Goal: Check status: Check status

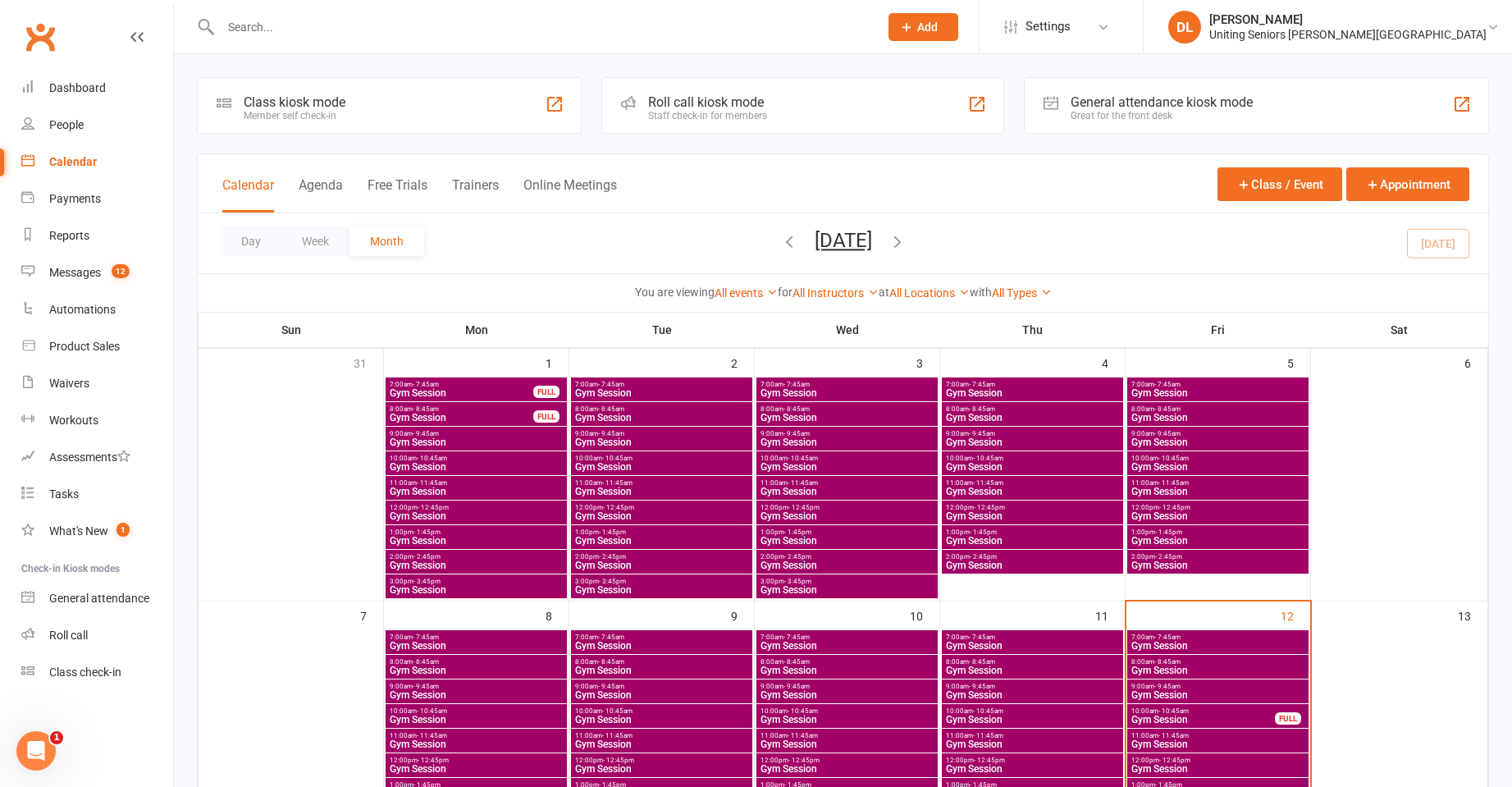
click at [284, 39] on div at bounding box center [532, 27] width 671 height 53
click at [315, 26] on input "text" at bounding box center [542, 28] width 652 height 23
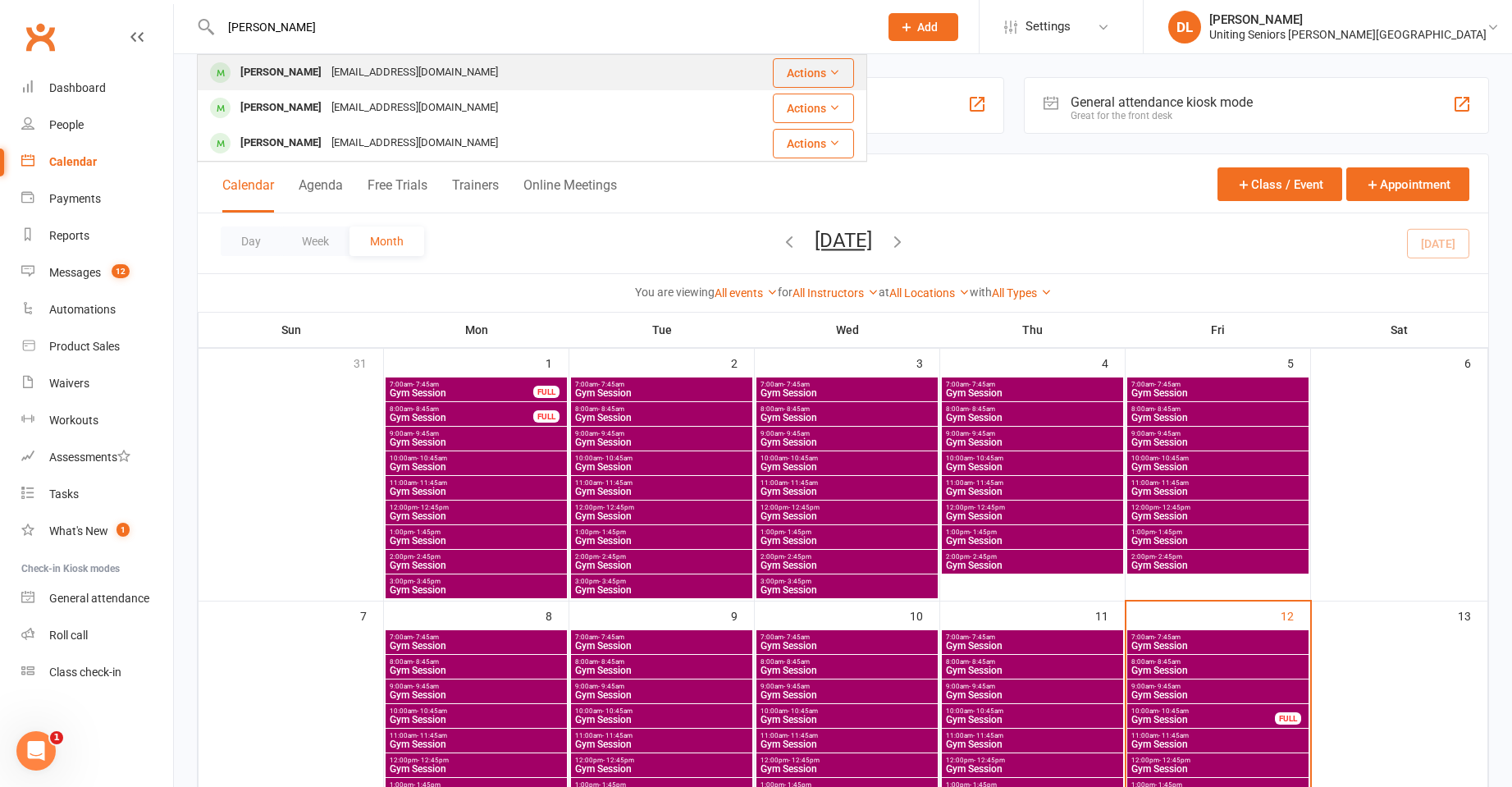
type input "[PERSON_NAME]"
click at [399, 77] on div "[EMAIL_ADDRESS][DOMAIN_NAME]" at bounding box center [414, 72] width 176 height 24
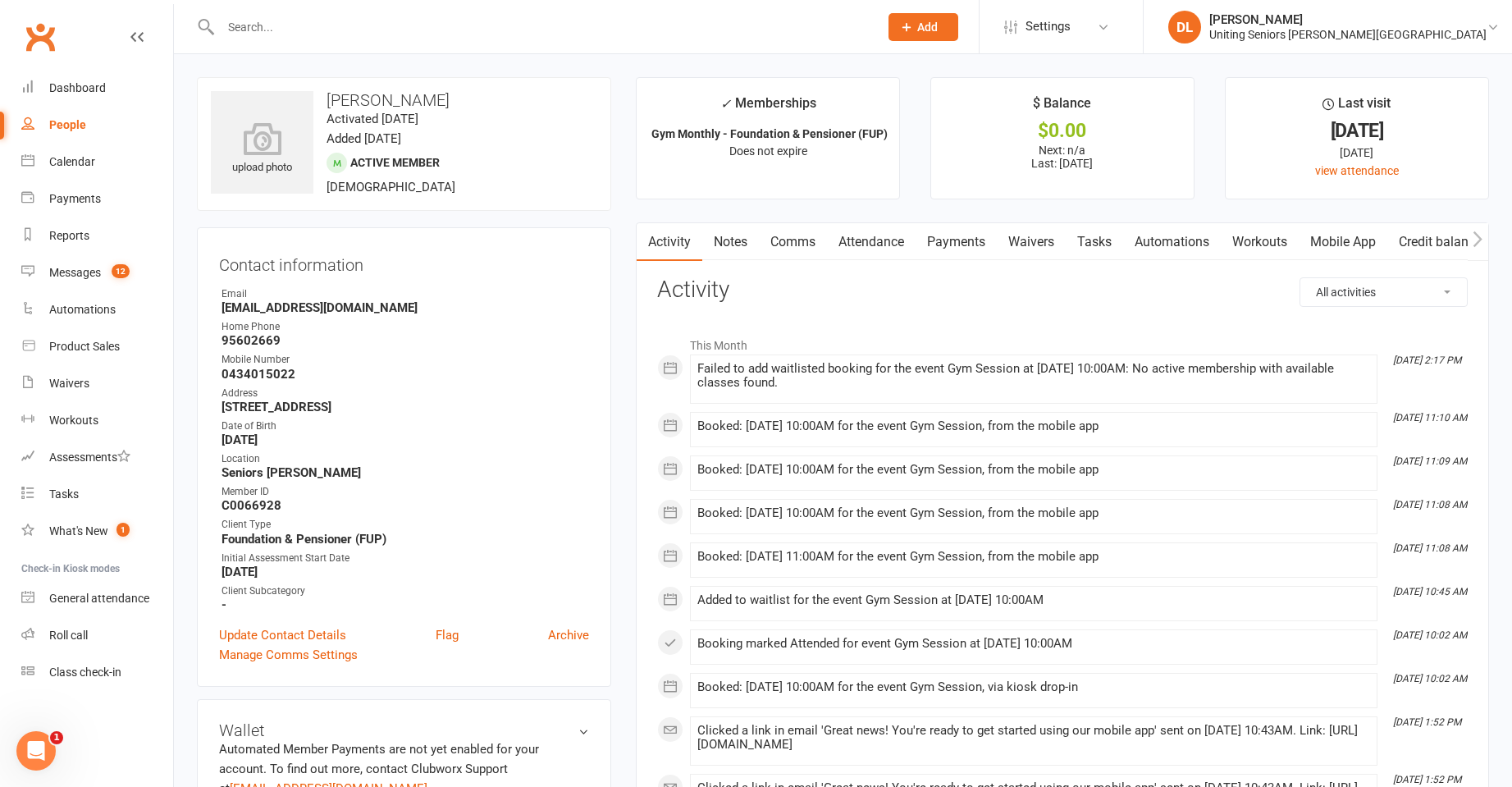
click at [865, 240] on link "Attendance" at bounding box center [872, 242] width 89 height 37
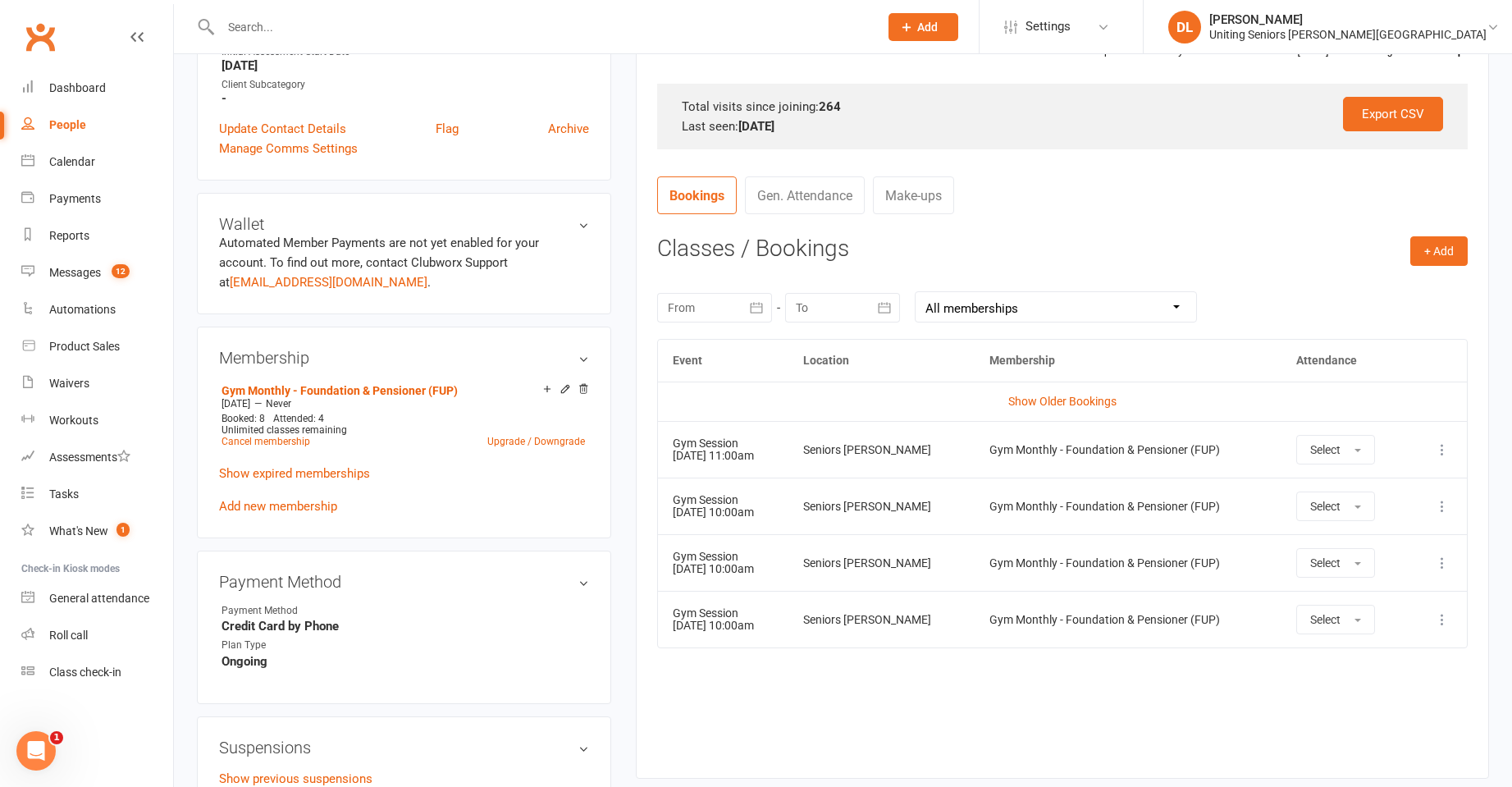
scroll to position [574, 0]
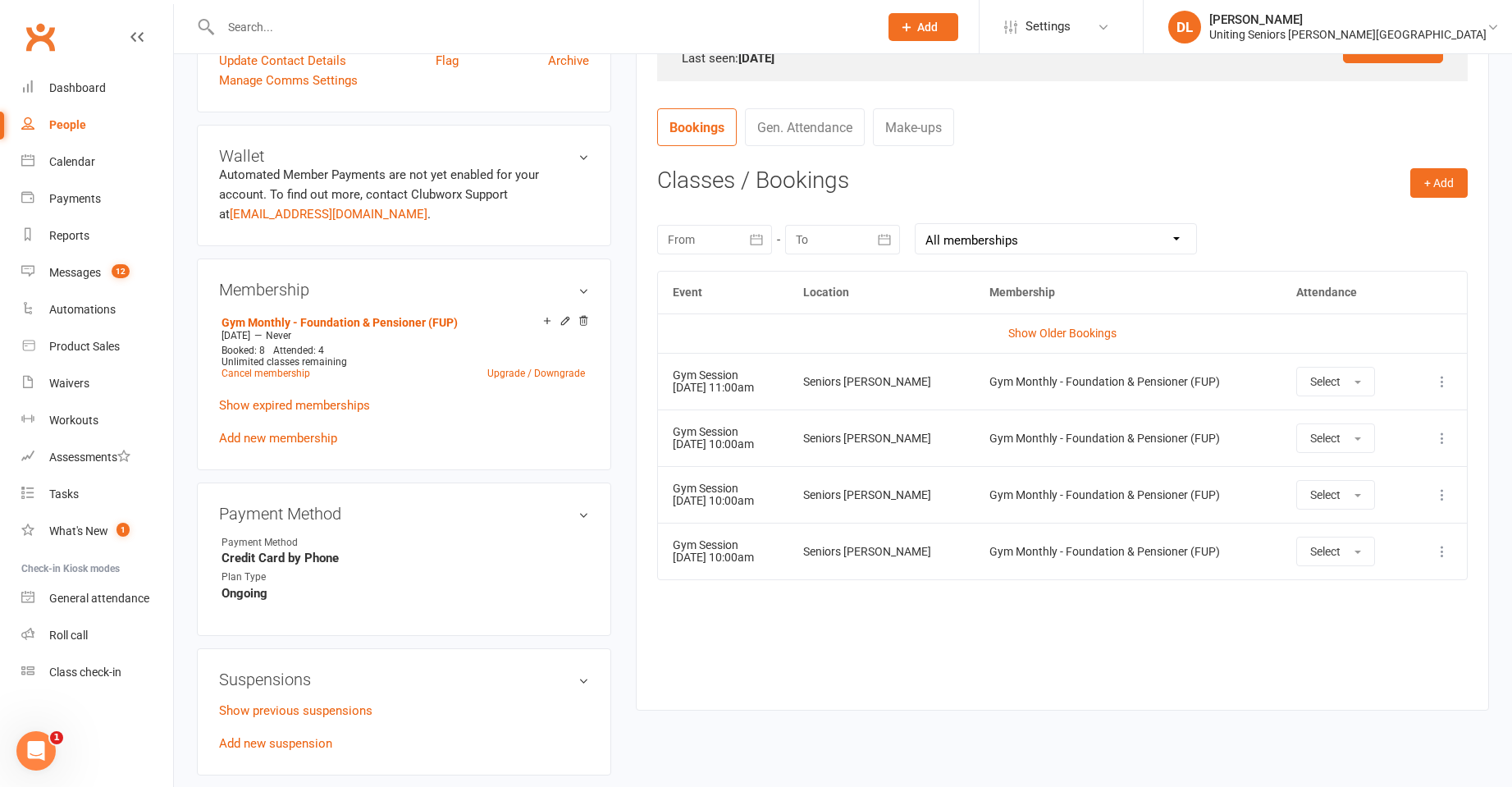
drag, startPoint x: 736, startPoint y: 440, endPoint x: 802, endPoint y: 444, distance: 66.1
click at [789, 444] on td "Gym Session [DATE] 10:00am" at bounding box center [723, 438] width 131 height 57
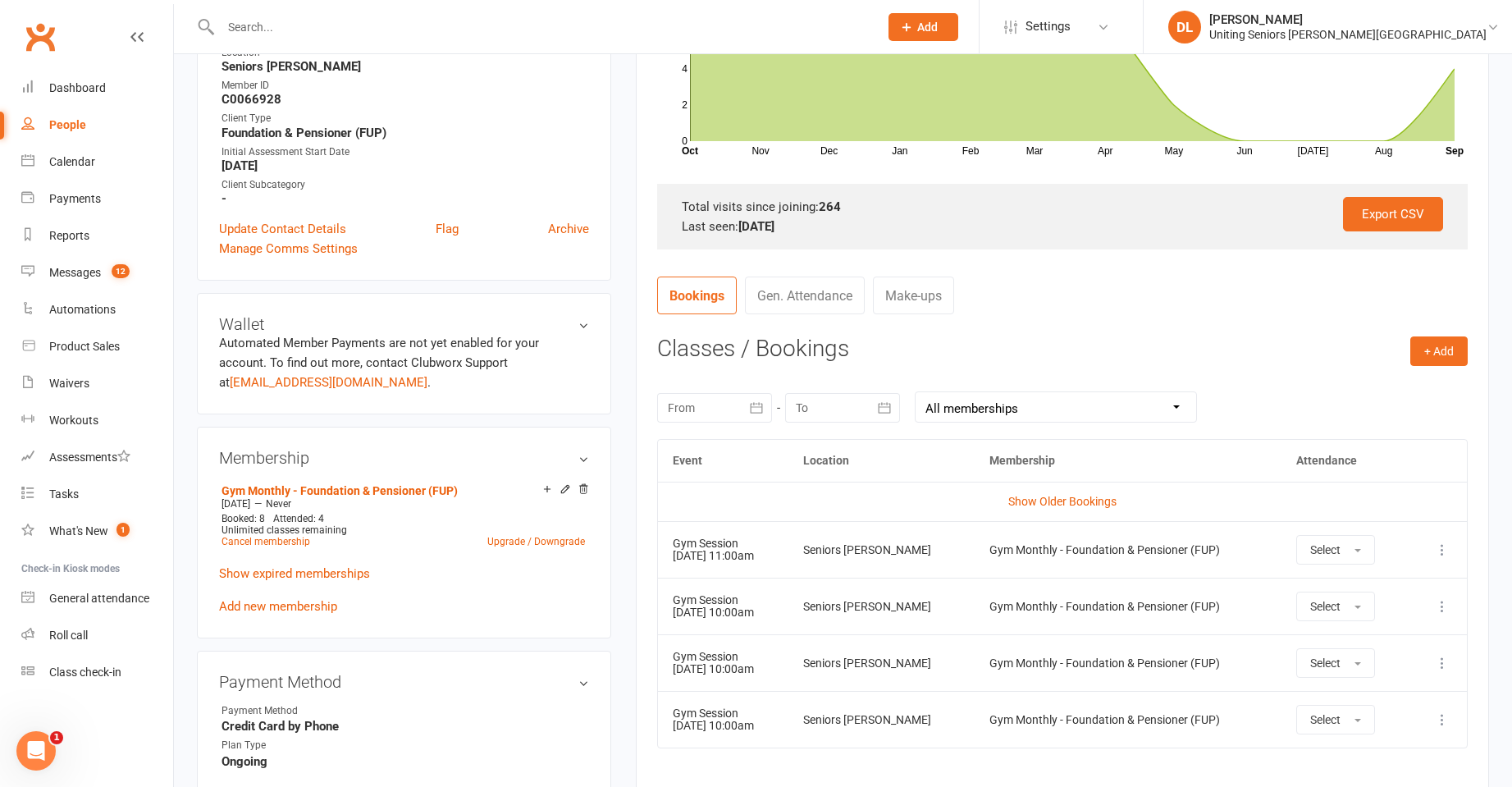
scroll to position [0, 0]
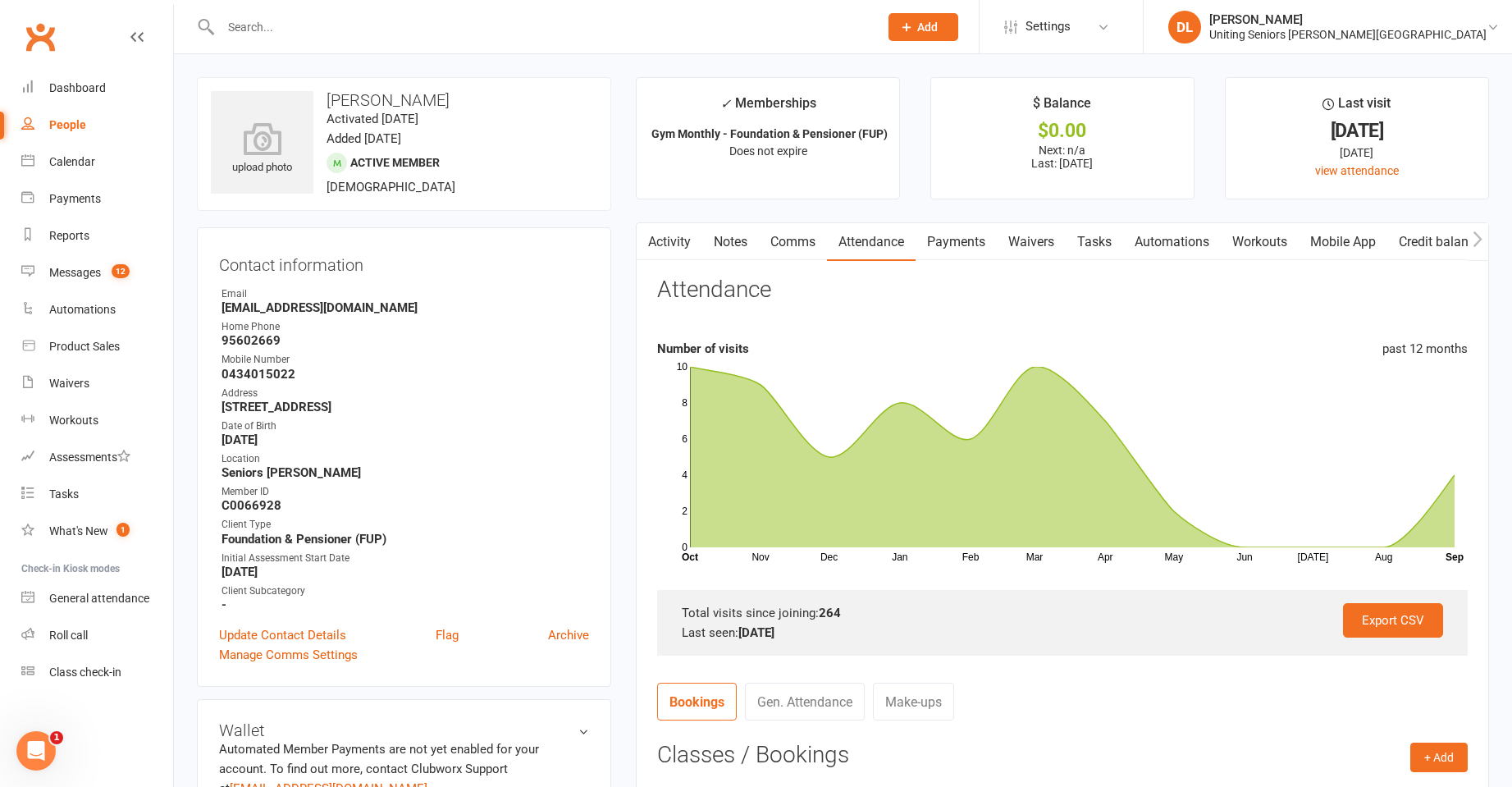
drag, startPoint x: 322, startPoint y: 87, endPoint x: 479, endPoint y: 84, distance: 157.0
click at [479, 84] on div "upload photo [PERSON_NAME] Activated [DATE] Added [DATE] Active member [DEMOGRA…" at bounding box center [404, 144] width 414 height 133
copy h3 "[PERSON_NAME]"
click at [1368, 173] on link "view attendance" at bounding box center [1357, 171] width 84 height 13
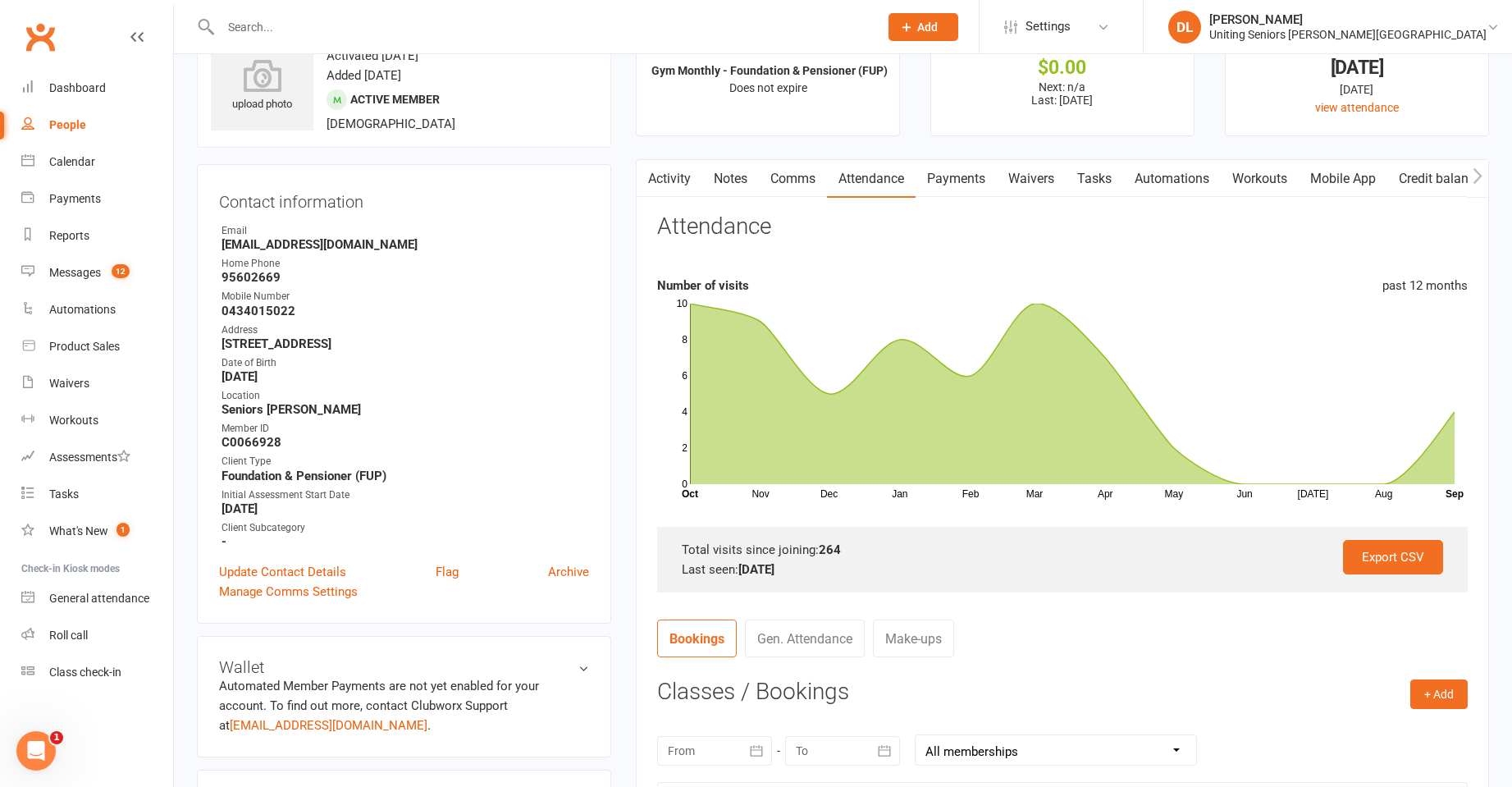
scroll to position [82, 0]
